Goal: Information Seeking & Learning: Find specific page/section

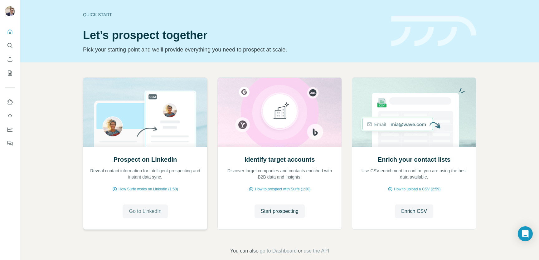
click at [138, 211] on span "Go to LinkedIn" at bounding box center [145, 210] width 32 height 7
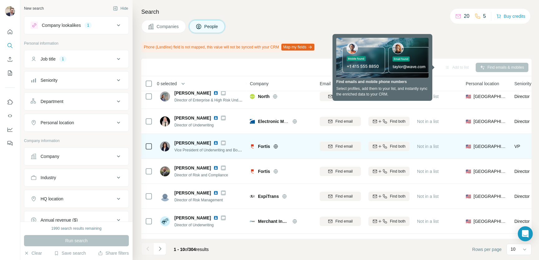
scroll to position [34, 0]
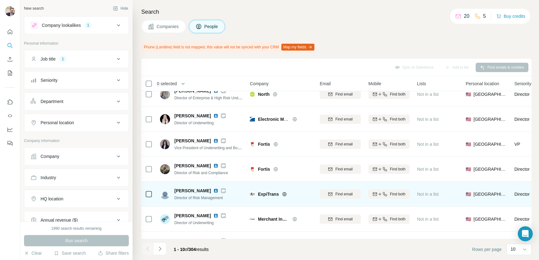
click at [213, 190] on img at bounding box center [215, 190] width 5 height 5
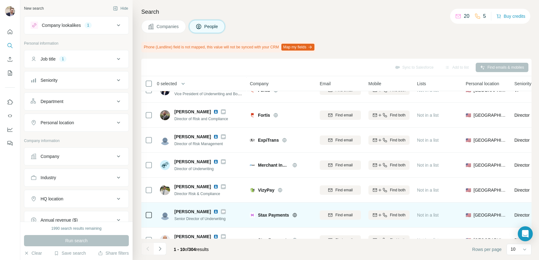
scroll to position [105, 0]
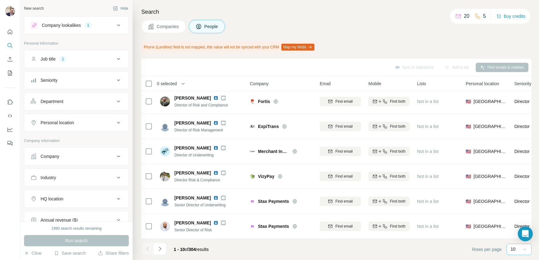
click at [524, 248] on icon at bounding box center [525, 249] width 6 height 6
click at [518, 202] on div "60" at bounding box center [519, 201] width 14 height 6
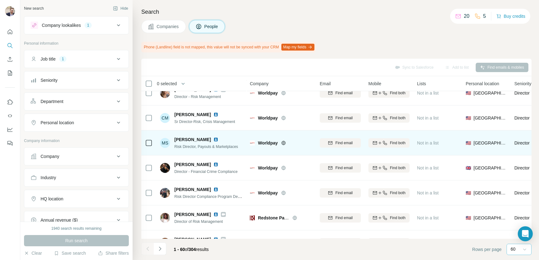
scroll to position [427, 0]
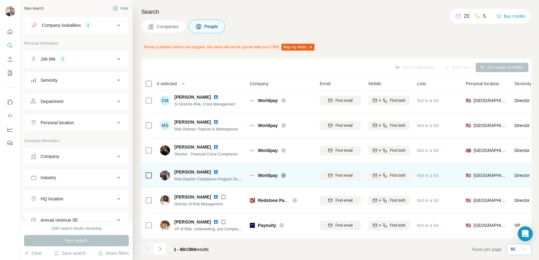
click at [213, 172] on img at bounding box center [215, 171] width 5 height 5
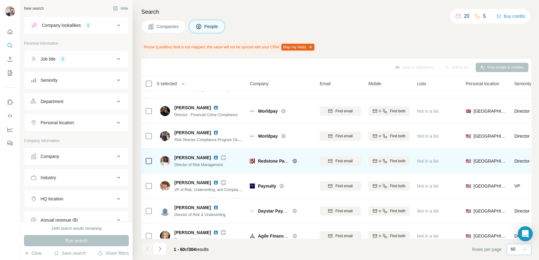
scroll to position [484, 0]
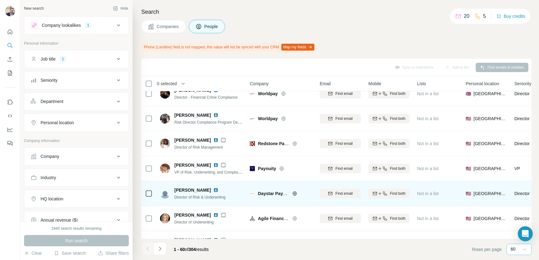
click at [213, 191] on img at bounding box center [215, 190] width 5 height 5
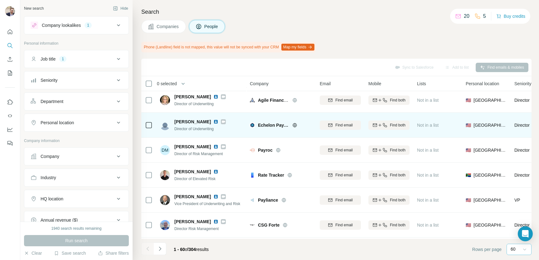
scroll to position [603, 0]
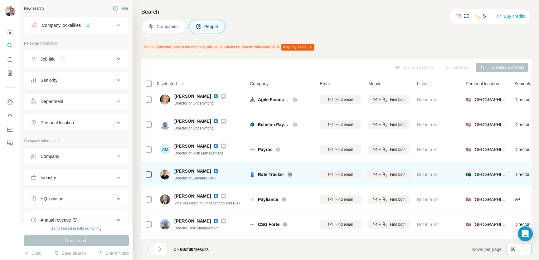
click at [213, 170] on img at bounding box center [215, 170] width 5 height 5
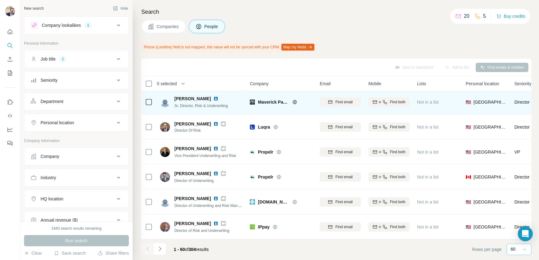
scroll to position [776, 0]
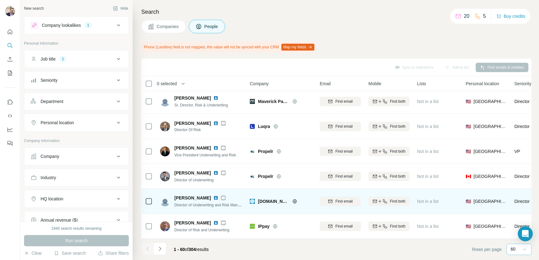
click at [217, 196] on img at bounding box center [215, 197] width 5 height 5
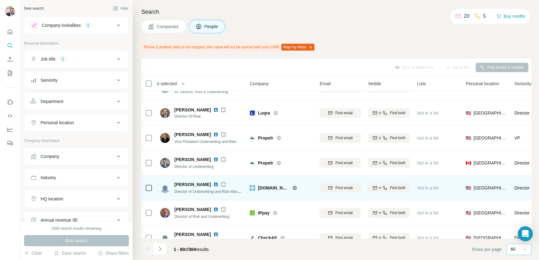
scroll to position [839, 0]
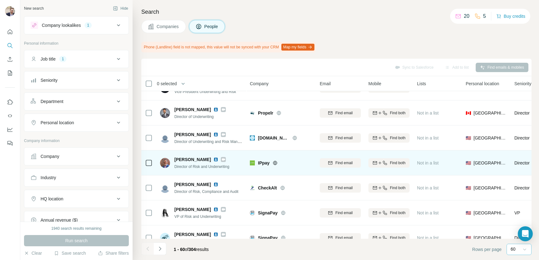
click at [213, 159] on img at bounding box center [215, 159] width 5 height 5
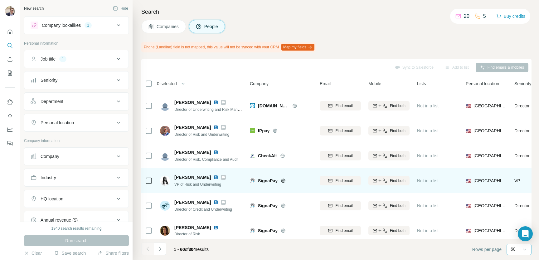
scroll to position [872, 0]
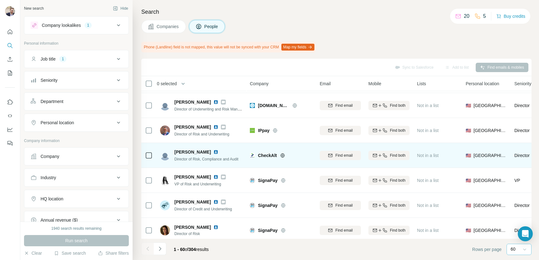
click at [213, 151] on img at bounding box center [215, 151] width 5 height 5
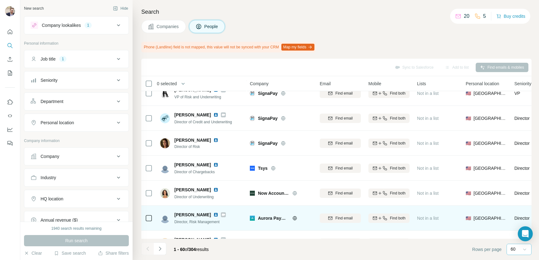
scroll to position [973, 0]
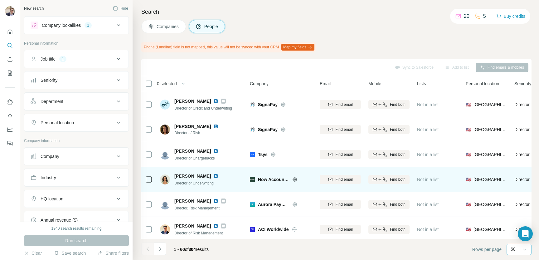
click at [213, 175] on img at bounding box center [215, 175] width 5 height 5
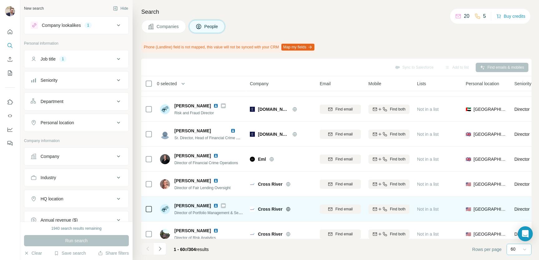
scroll to position [1164, 0]
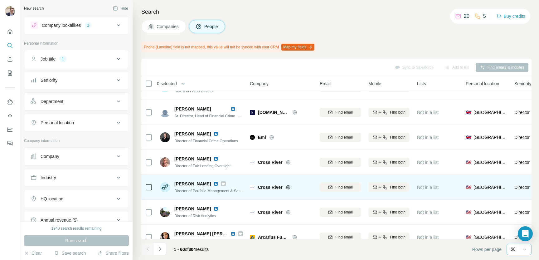
click at [213, 183] on img at bounding box center [215, 183] width 5 height 5
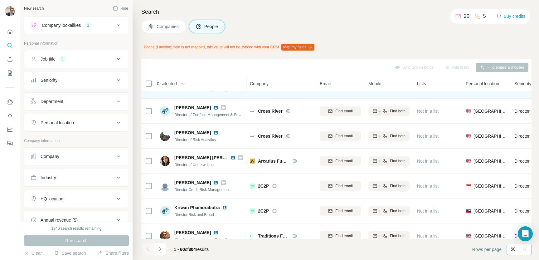
scroll to position [1260, 0]
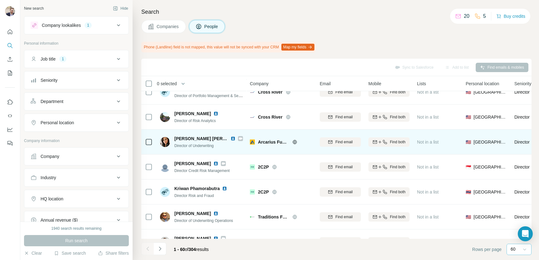
click at [231, 137] on img at bounding box center [233, 138] width 5 height 5
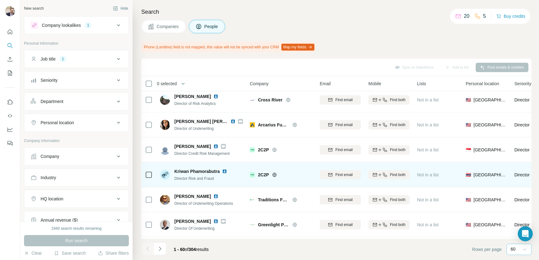
scroll to position [1293, 0]
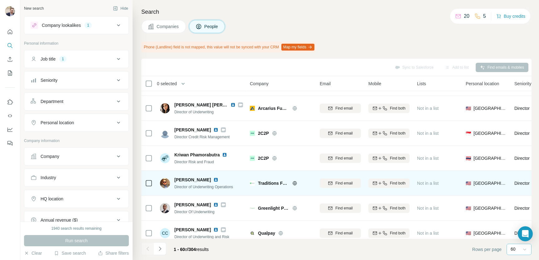
click at [213, 178] on img at bounding box center [215, 179] width 5 height 5
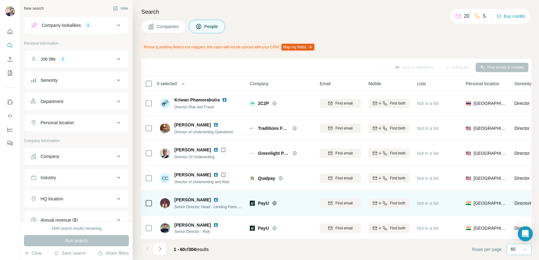
scroll to position [1349, 0]
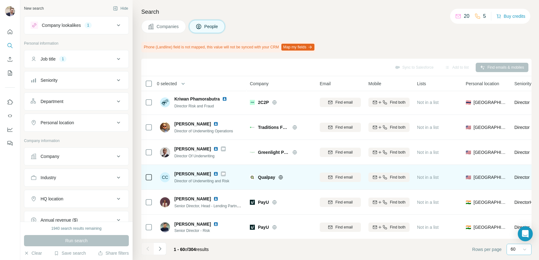
click at [215, 173] on img at bounding box center [215, 173] width 5 height 5
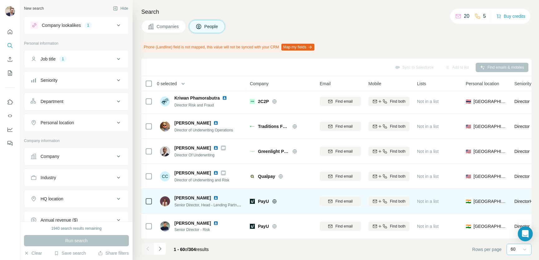
scroll to position [1354, 0]
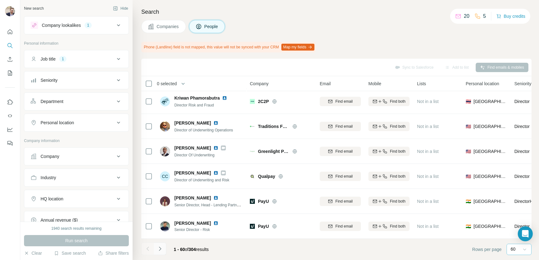
click at [157, 249] on icon "Navigate to next page" at bounding box center [160, 249] width 6 height 6
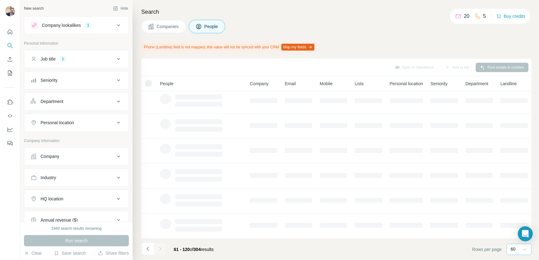
scroll to position [105, 0]
